Goal: Task Accomplishment & Management: Manage account settings

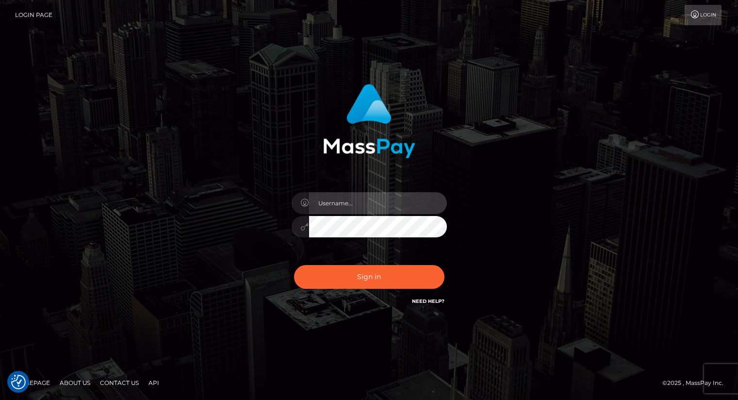
click at [412, 209] on input "text" at bounding box center [378, 203] width 138 height 22
type input "oli.fanvue"
click at [358, 208] on input "text" at bounding box center [378, 203] width 138 height 22
type input "oli.fanvue"
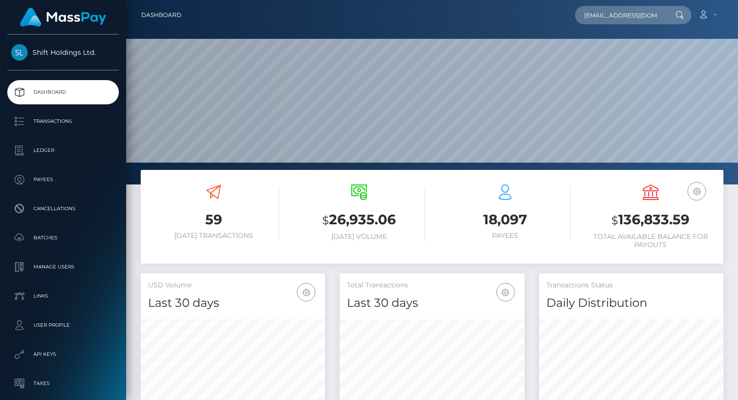
scroll to position [0, 10]
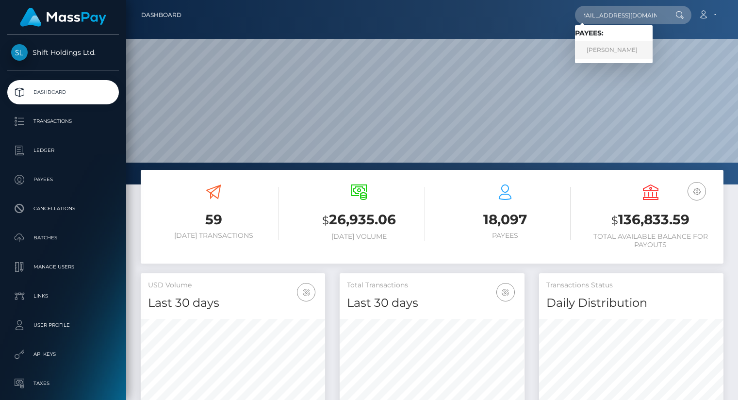
type input "[EMAIL_ADDRESS][DOMAIN_NAME]"
click at [615, 53] on link "RICARDO SCHONS BOLLER" at bounding box center [614, 50] width 78 height 18
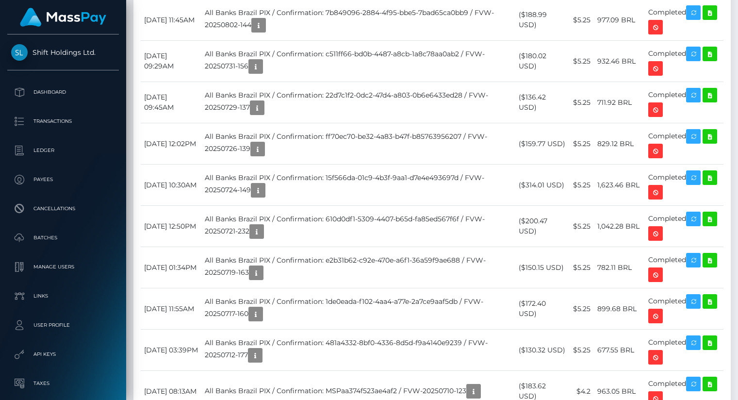
scroll to position [1746, 0]
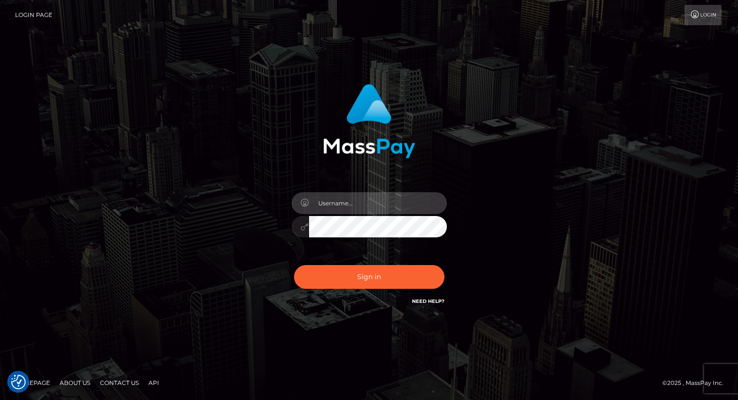
click at [357, 206] on input "text" at bounding box center [378, 203] width 138 height 22
type input "oli.fanvue"
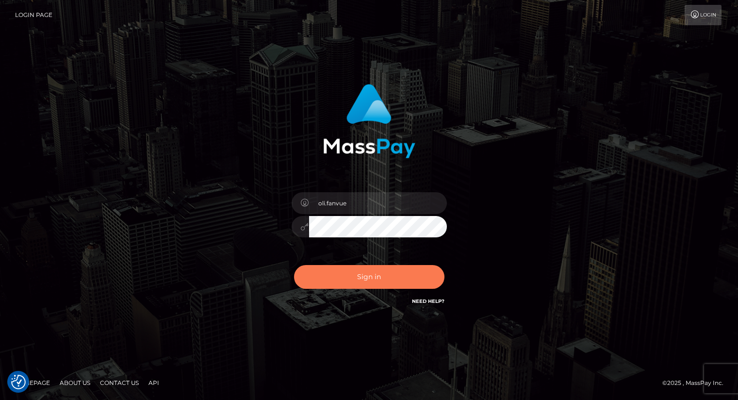
click at [353, 272] on button "Sign in" at bounding box center [369, 277] width 151 height 24
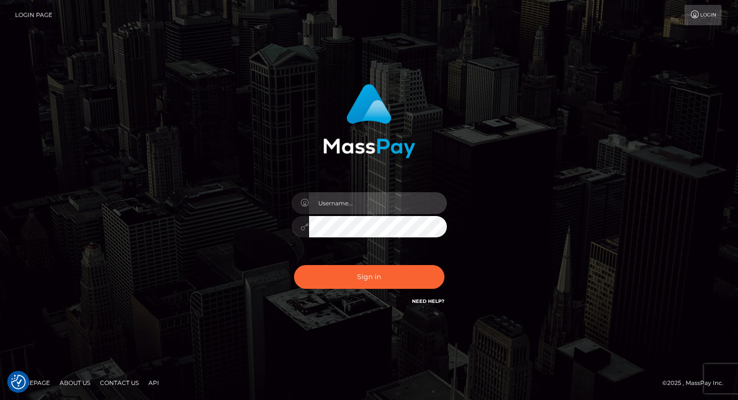
click at [371, 200] on input "text" at bounding box center [378, 203] width 138 height 22
type input "oli.fanvue"
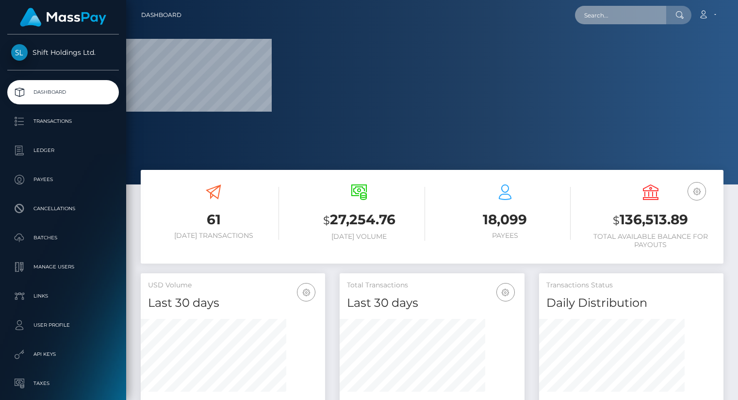
click at [615, 11] on input "text" at bounding box center [620, 15] width 91 height 18
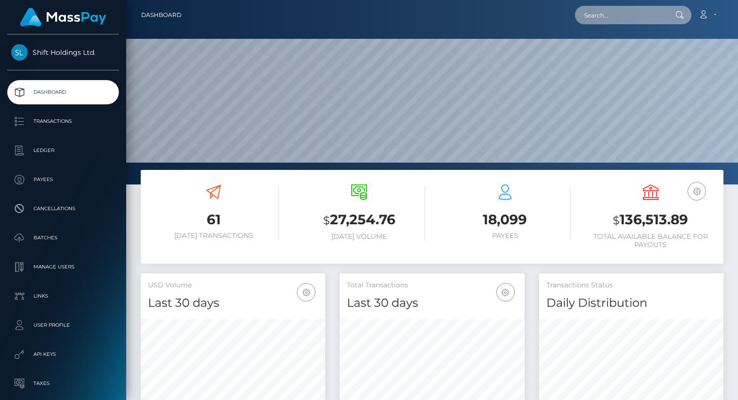
scroll to position [172, 184]
paste input "walterambani515@gmail.com"
type input "[EMAIL_ADDRESS][DOMAIN_NAME]"
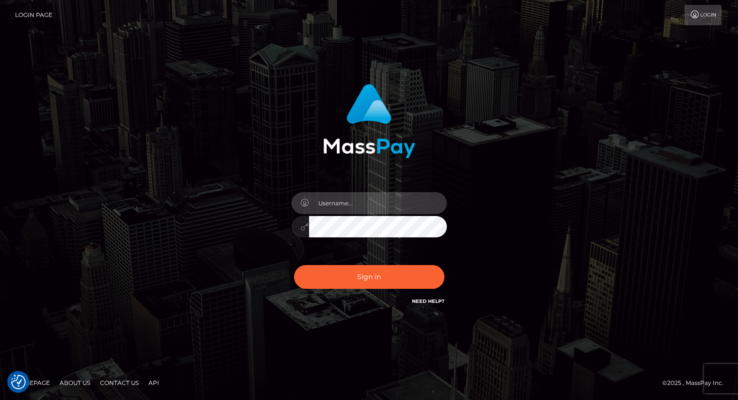
click at [343, 203] on input "text" at bounding box center [378, 203] width 138 height 22
type input "oli.fanvue"
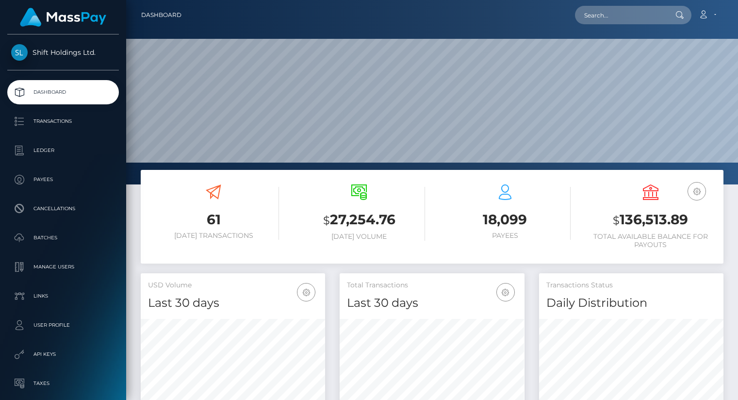
scroll to position [172, 184]
click at [625, 21] on input "text" at bounding box center [620, 15] width 91 height 18
paste input "walterambani515@gmail.com"
click at [624, 17] on input "walterambani515@gmail.com" at bounding box center [620, 15] width 91 height 18
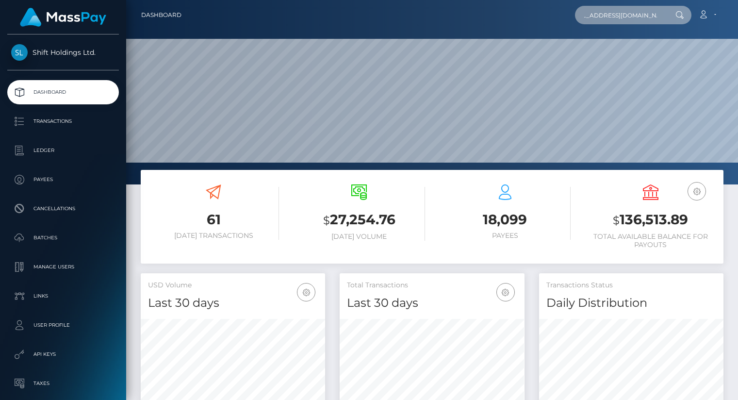
click at [624, 17] on input "walterambani515@gmail.com" at bounding box center [620, 15] width 91 height 18
click at [628, 16] on input "walterambani515@gmail.com" at bounding box center [620, 15] width 91 height 18
click at [627, 17] on input "walterambani515@gmail.com" at bounding box center [620, 15] width 91 height 18
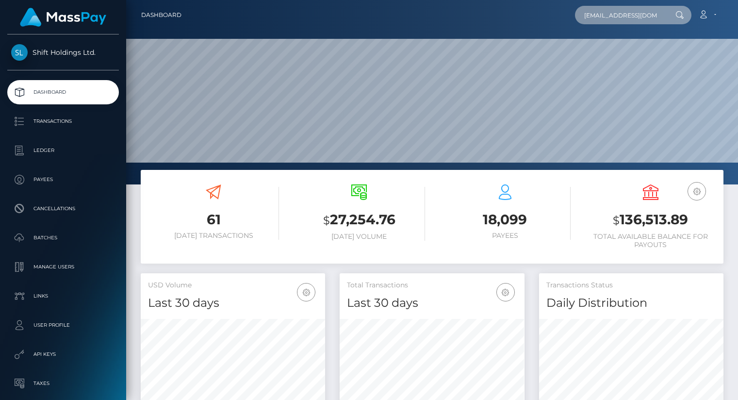
click at [627, 17] on input "walterambani515@gmail.com" at bounding box center [620, 15] width 91 height 18
paste input "Walter Ambani Shiyundi"
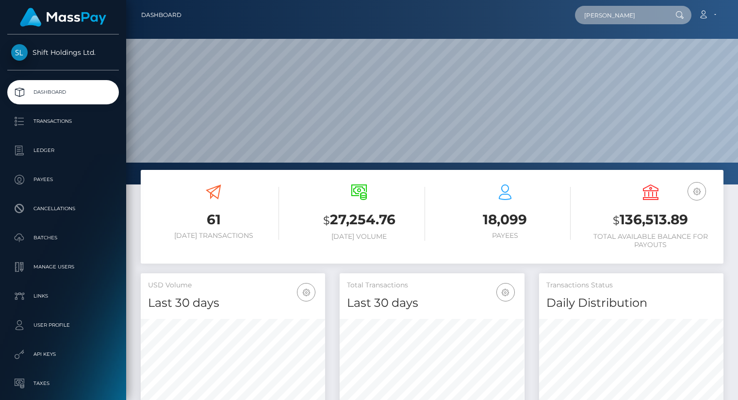
scroll to position [0, 20]
click at [608, 14] on input "Walter Ambani Shiyundi" at bounding box center [620, 15] width 91 height 18
drag, startPoint x: 631, startPoint y: 15, endPoint x: 723, endPoint y: 22, distance: 92.6
click at [723, 22] on div "Dashboard Walter Ambani Shiyundi Loading... Loading... Account Logout" at bounding box center [432, 15] width 597 height 20
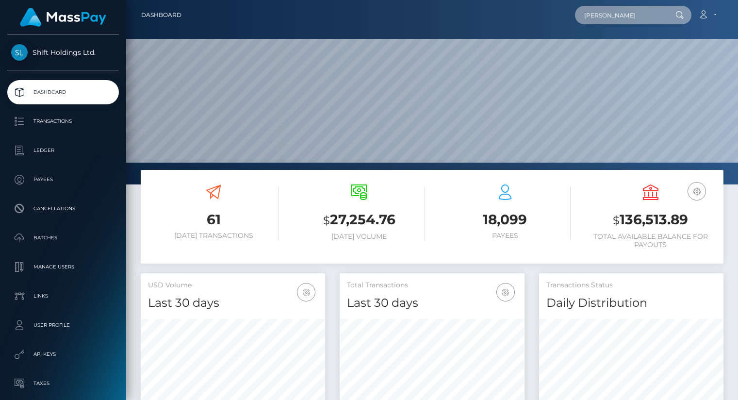
scroll to position [0, 0]
click at [603, 15] on input "Walter Ambani" at bounding box center [620, 15] width 91 height 18
type input "Walter Ambani Shiyundi"
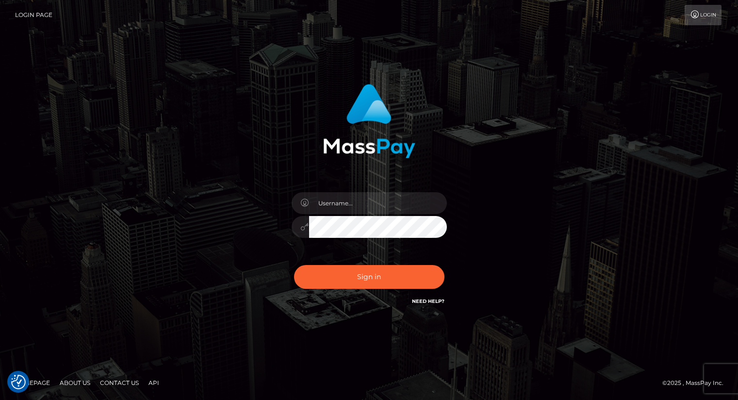
checkbox input "true"
click at [347, 201] on input "text" at bounding box center [378, 203] width 138 height 22
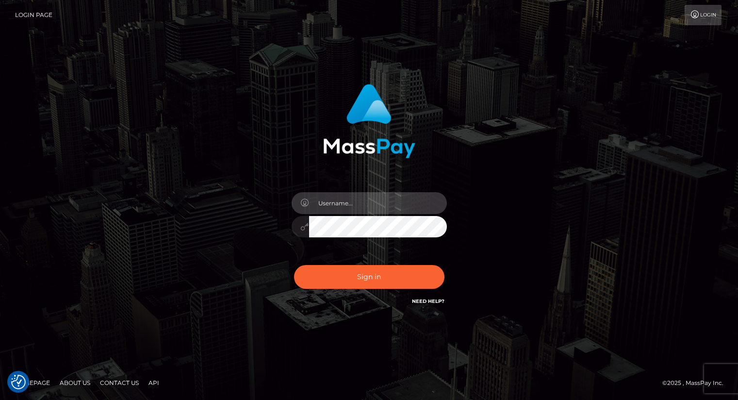
type input "oli.fanvue"
